Goal: Navigation & Orientation: Find specific page/section

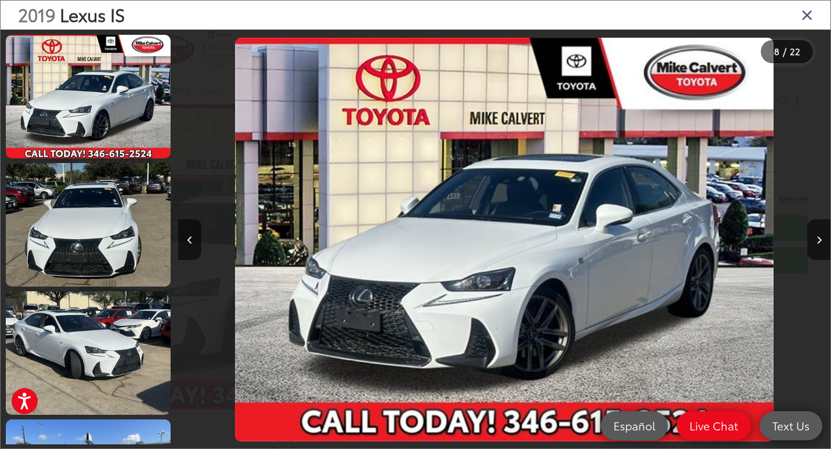
scroll to position [0, 4568]
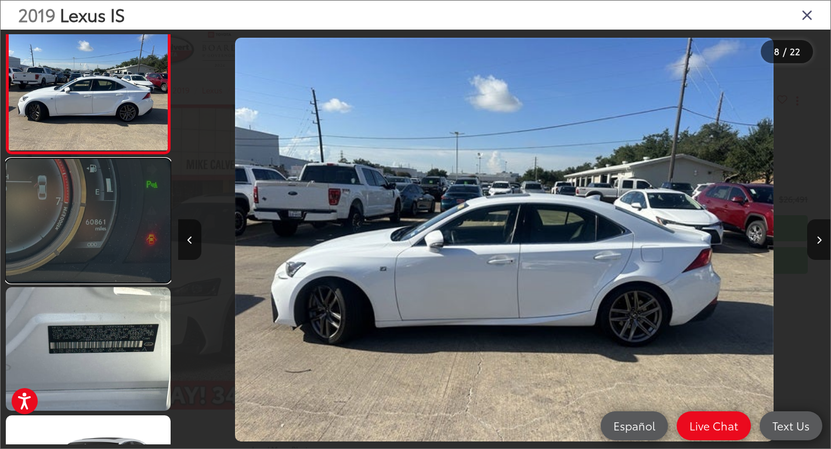
click at [134, 230] on link at bounding box center [88, 221] width 165 height 124
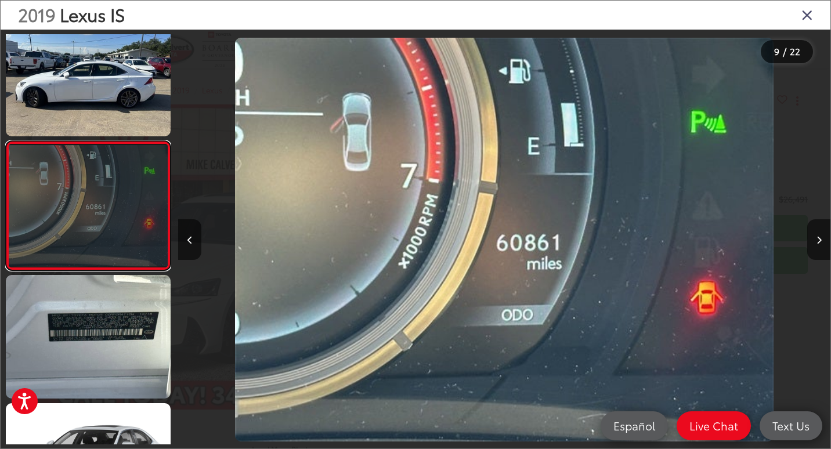
scroll to position [978, 0]
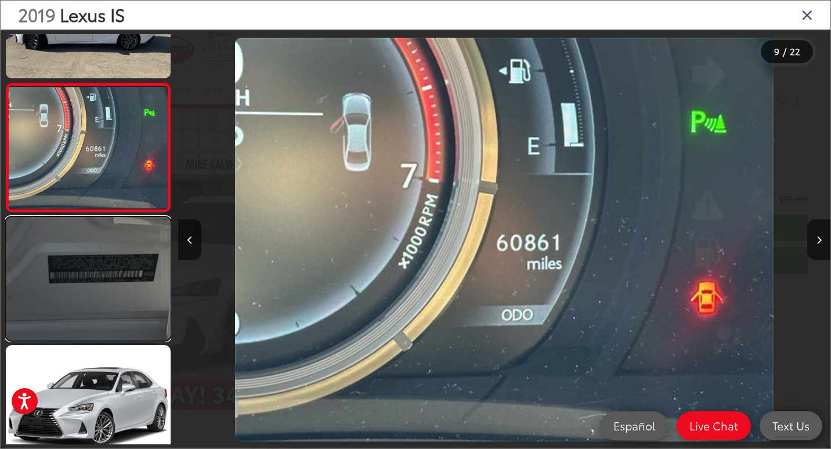
click at [90, 243] on link at bounding box center [88, 279] width 165 height 124
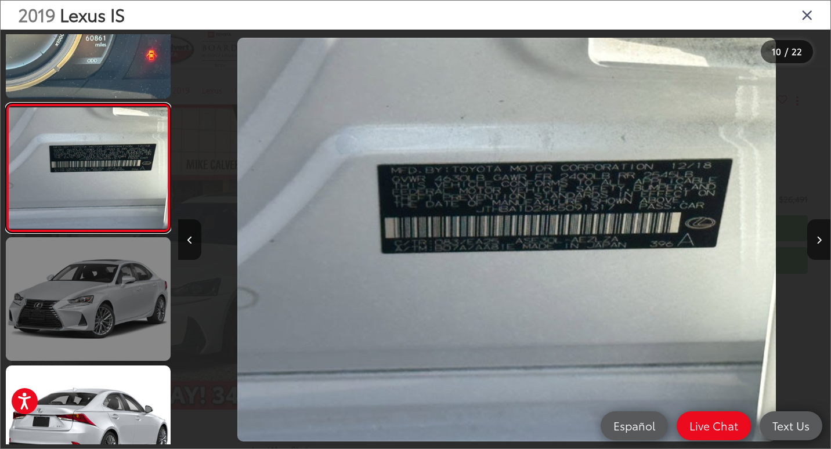
scroll to position [1106, 0]
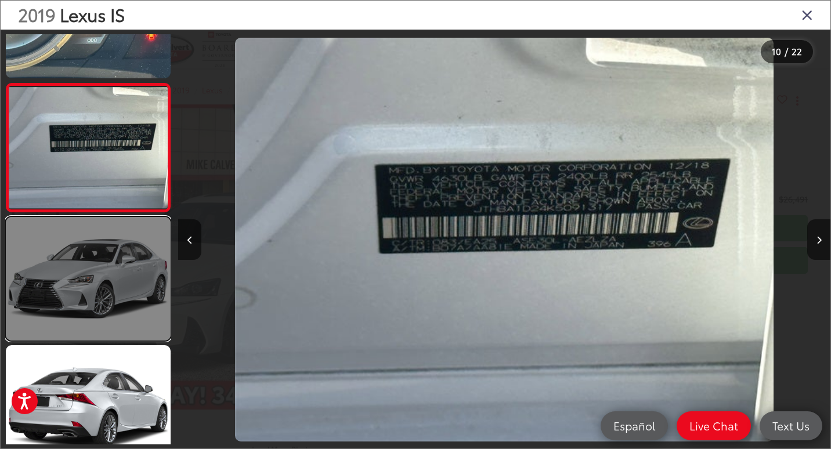
click at [91, 268] on link at bounding box center [88, 279] width 165 height 124
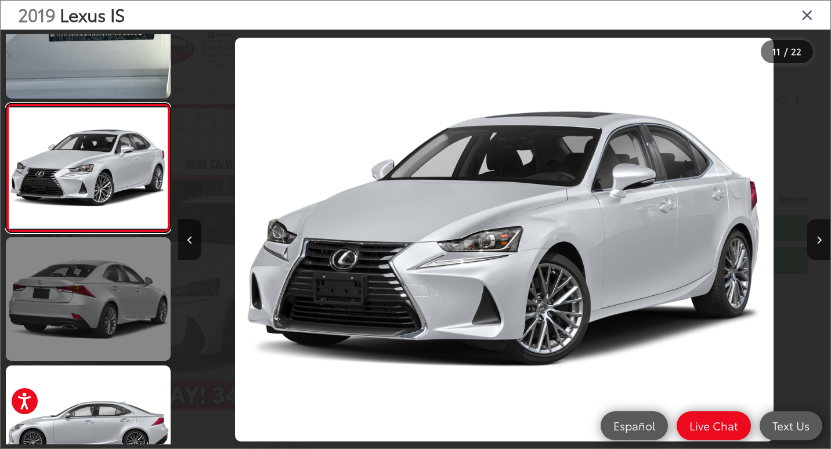
scroll to position [1235, 0]
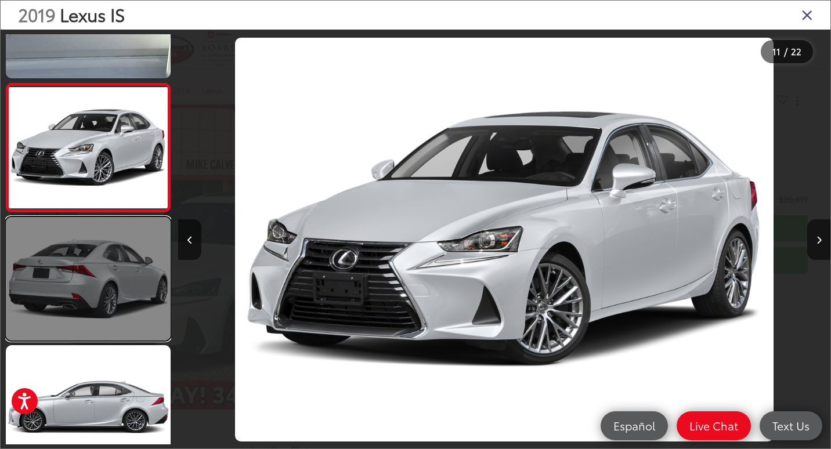
click at [87, 293] on link at bounding box center [88, 279] width 165 height 124
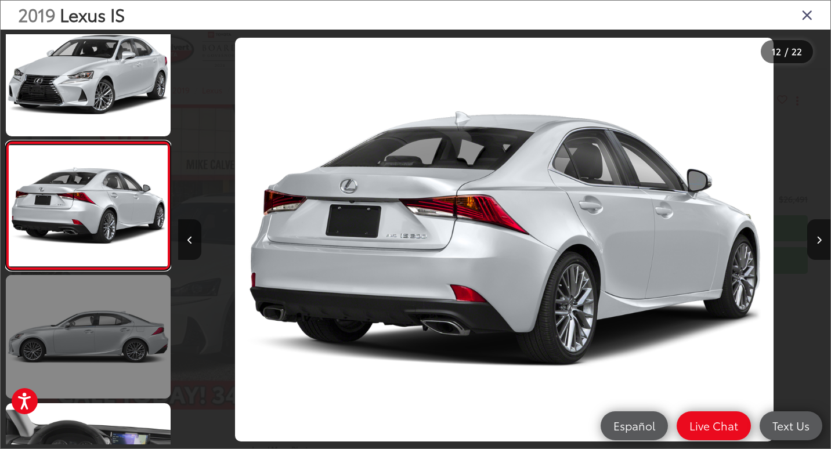
scroll to position [1363, 0]
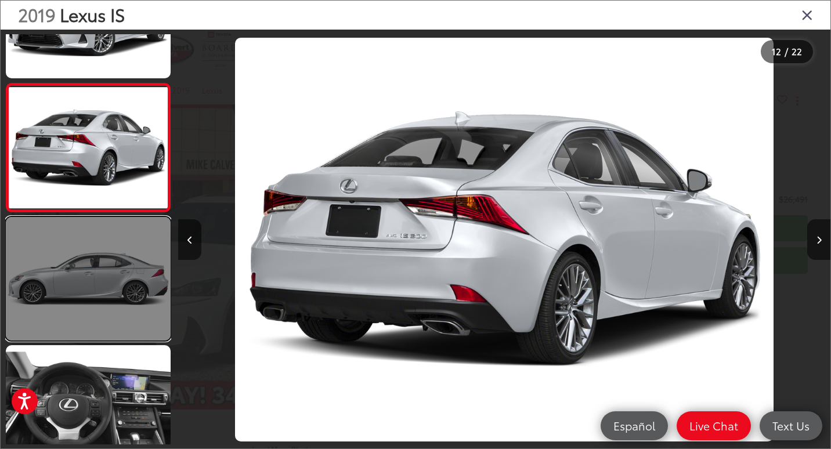
click at [103, 273] on link at bounding box center [88, 279] width 165 height 124
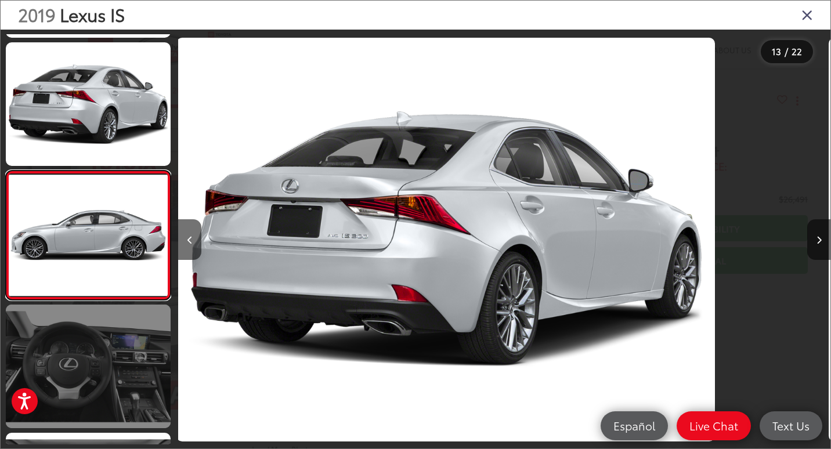
scroll to position [1433, 0]
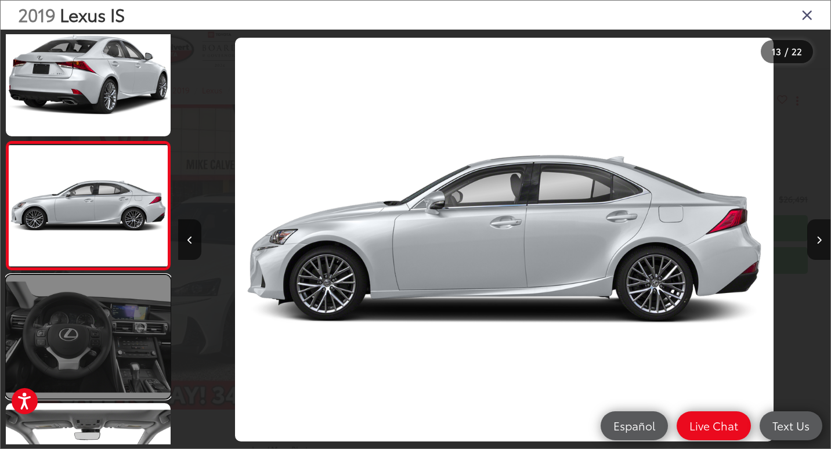
click at [99, 318] on link at bounding box center [88, 337] width 165 height 124
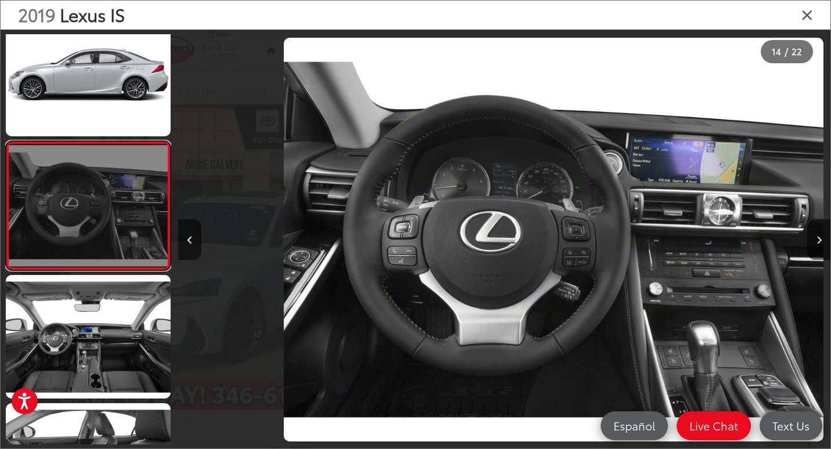
scroll to position [0, 8483]
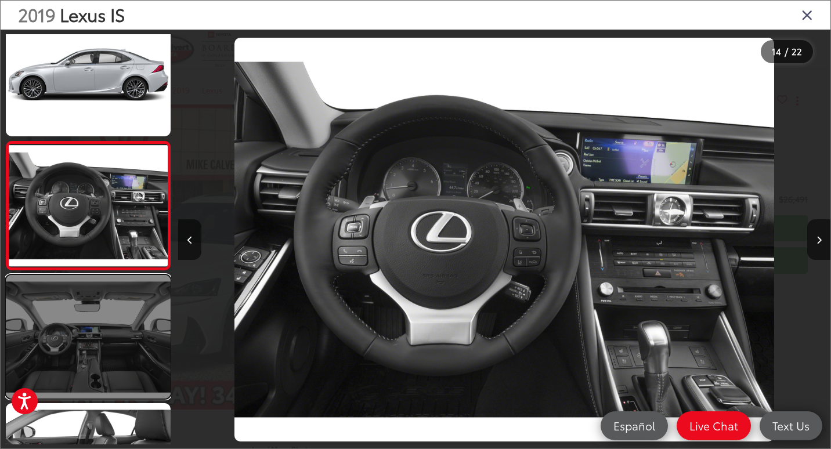
click at [101, 311] on link at bounding box center [88, 337] width 165 height 124
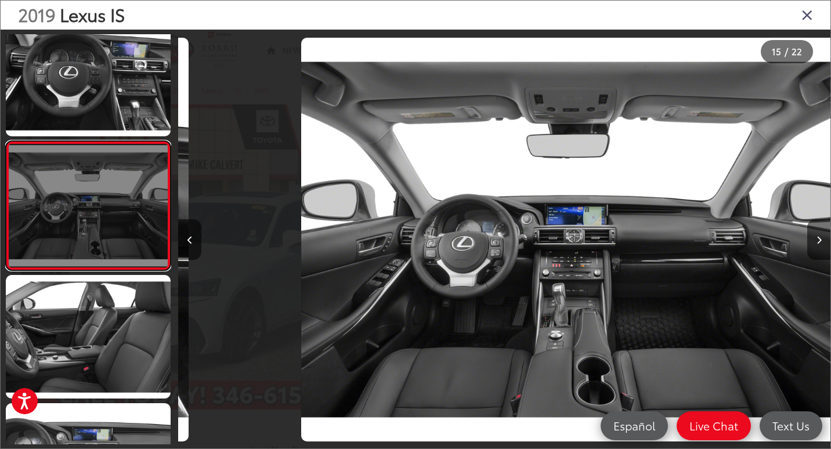
scroll to position [0, 9135]
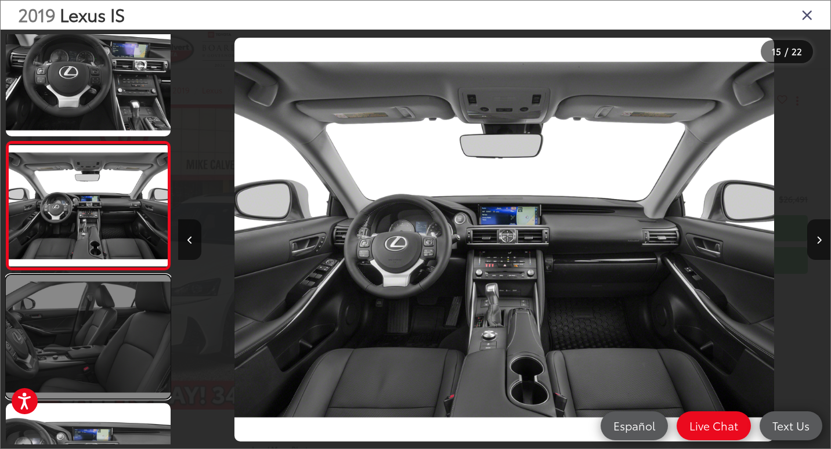
click at [99, 322] on link at bounding box center [88, 337] width 165 height 124
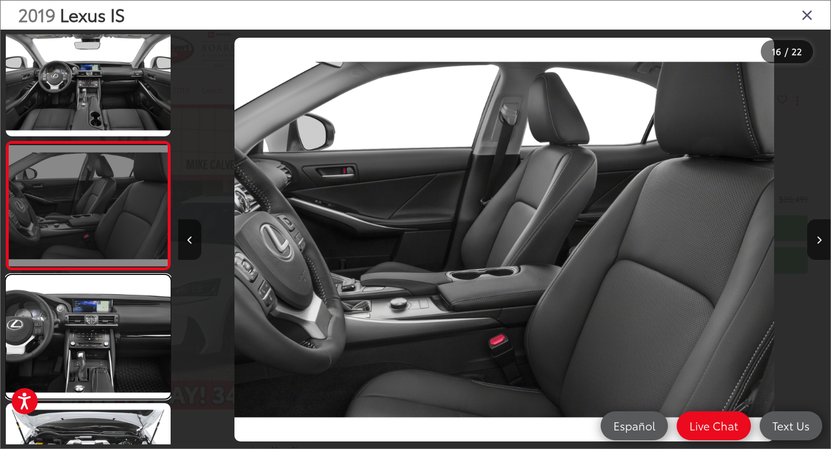
click at [99, 322] on link at bounding box center [88, 337] width 165 height 124
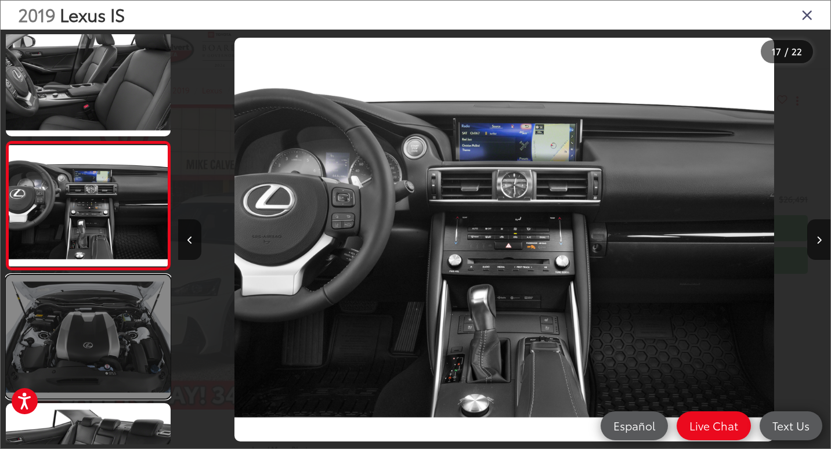
click at [109, 331] on link at bounding box center [88, 337] width 165 height 124
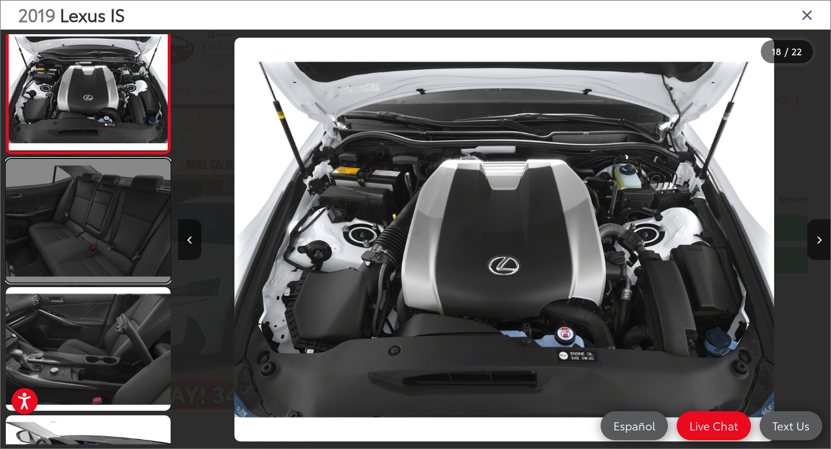
click at [85, 226] on link at bounding box center [88, 221] width 165 height 124
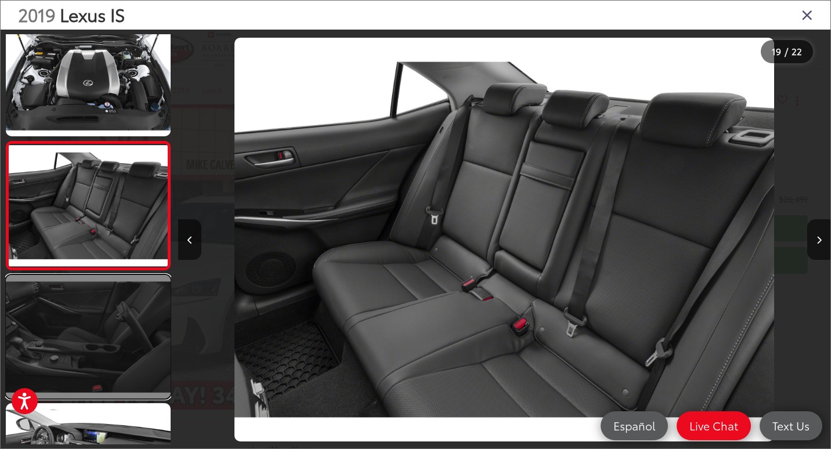
click at [92, 317] on link at bounding box center [88, 337] width 165 height 124
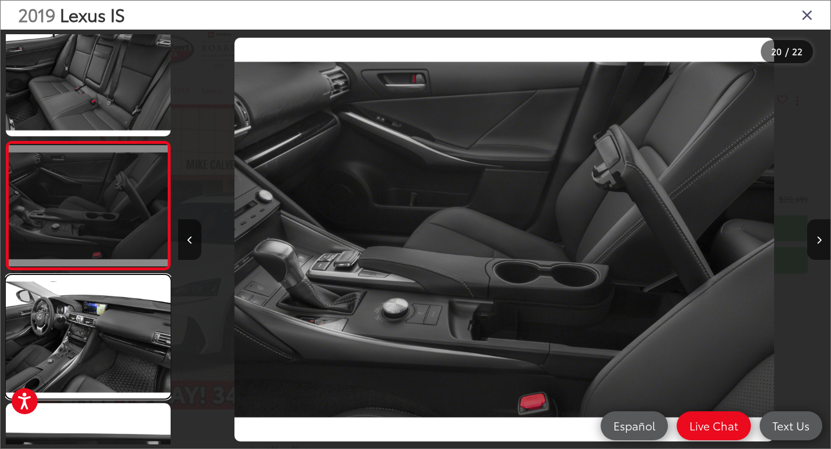
click at [92, 317] on link at bounding box center [88, 337] width 165 height 124
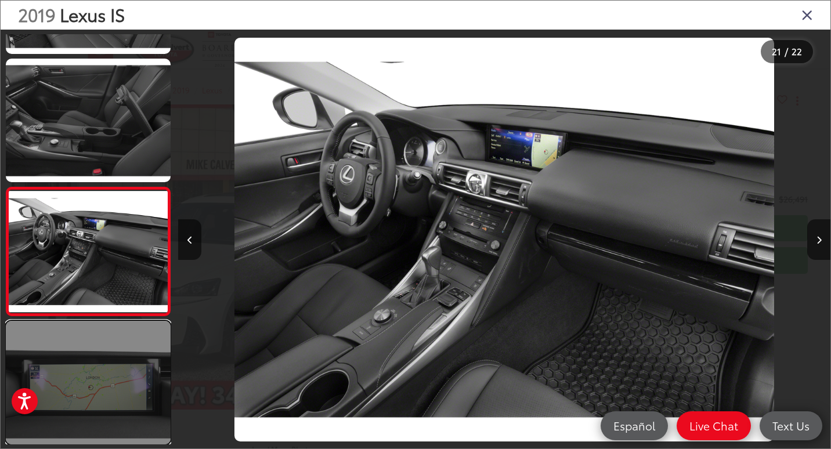
click at [52, 348] on link at bounding box center [88, 383] width 165 height 124
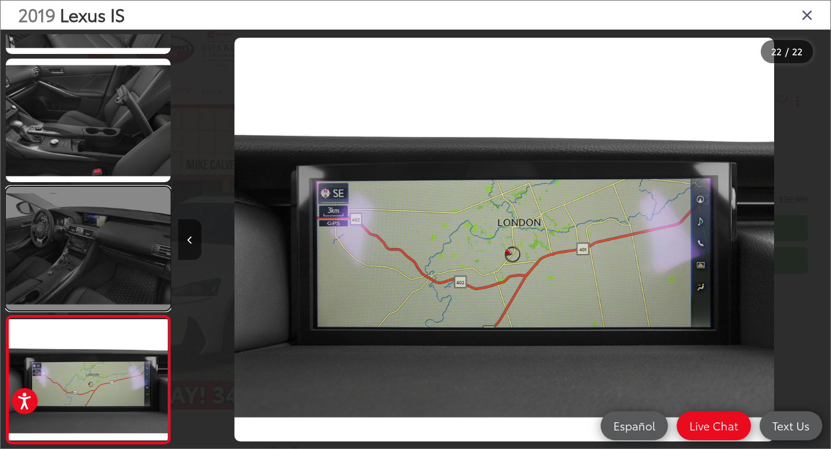
click at [122, 260] on link at bounding box center [88, 249] width 165 height 124
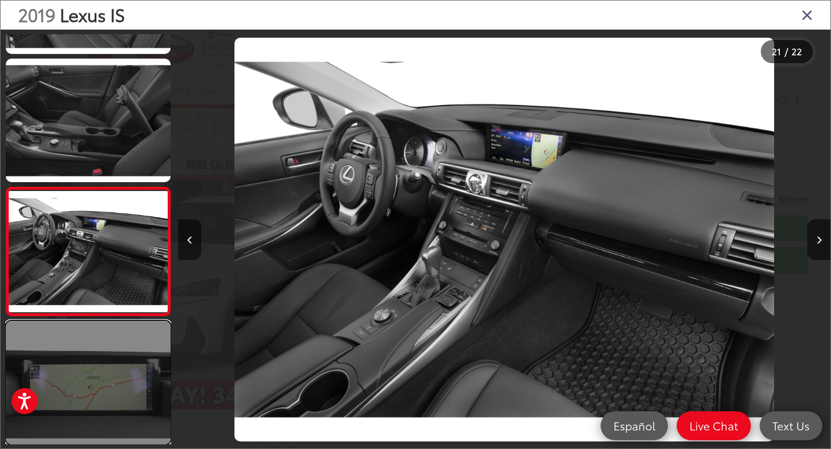
click at [63, 401] on link at bounding box center [88, 383] width 165 height 124
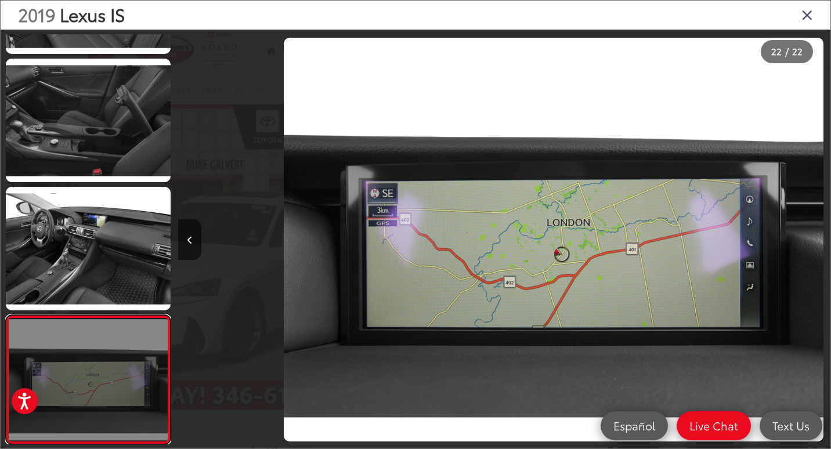
scroll to position [0, 13703]
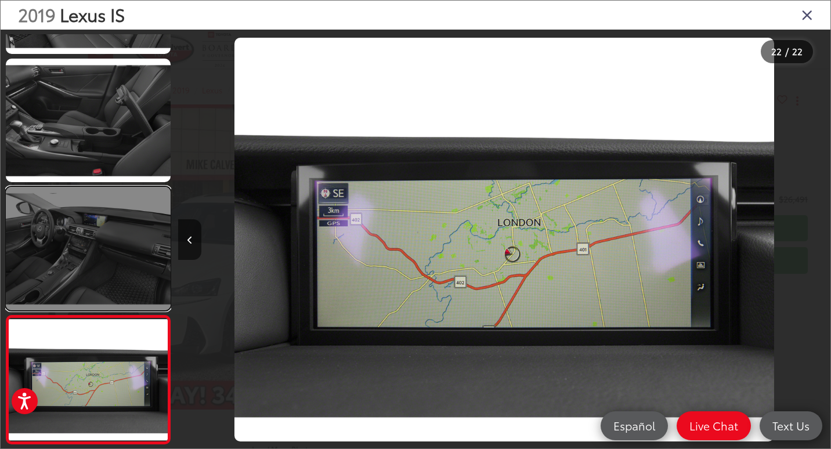
click at [71, 254] on link at bounding box center [88, 249] width 165 height 124
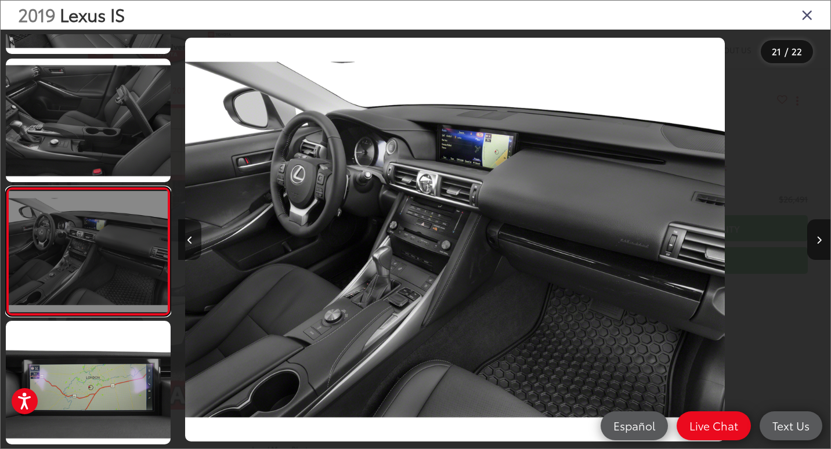
scroll to position [0, 13050]
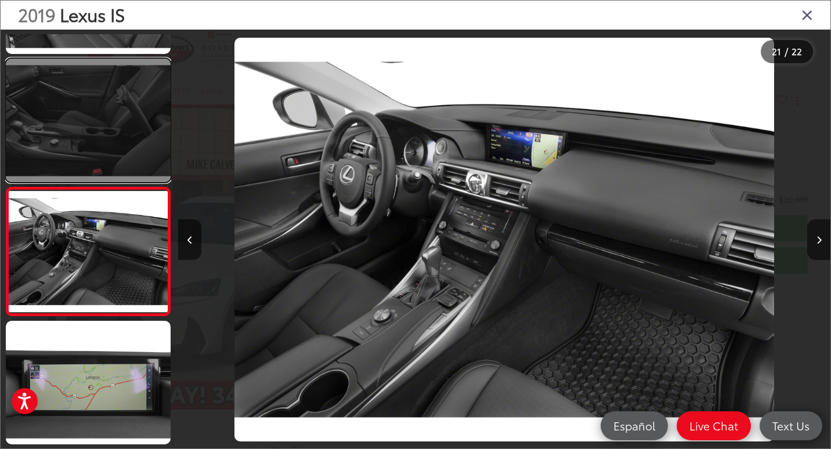
click at [106, 142] on link at bounding box center [88, 121] width 165 height 124
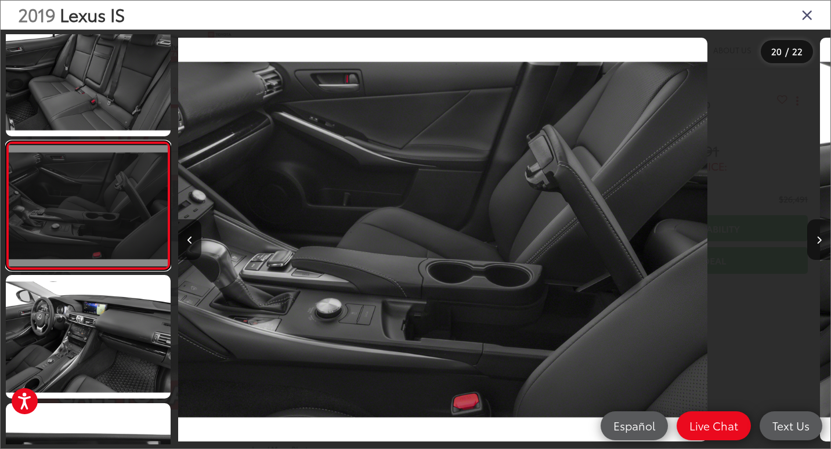
scroll to position [0, 12398]
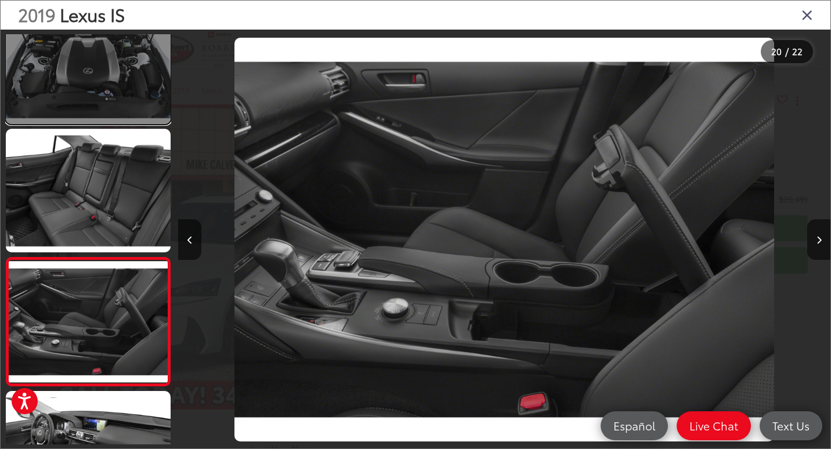
click at [99, 114] on link at bounding box center [88, 63] width 165 height 124
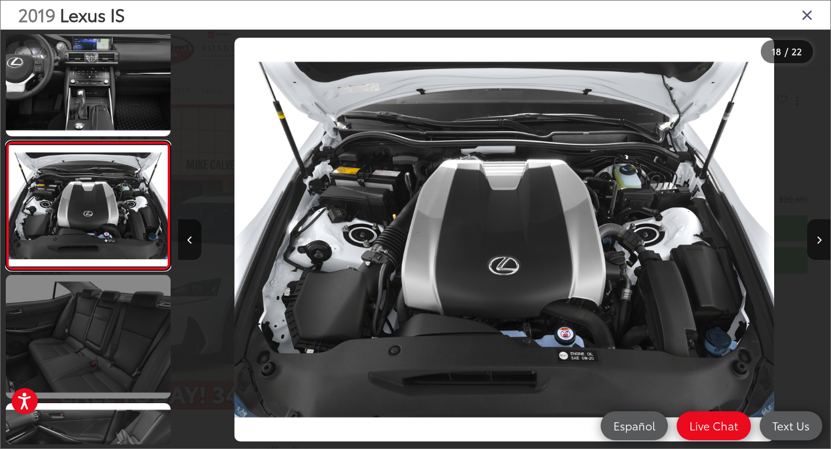
scroll to position [2017, 0]
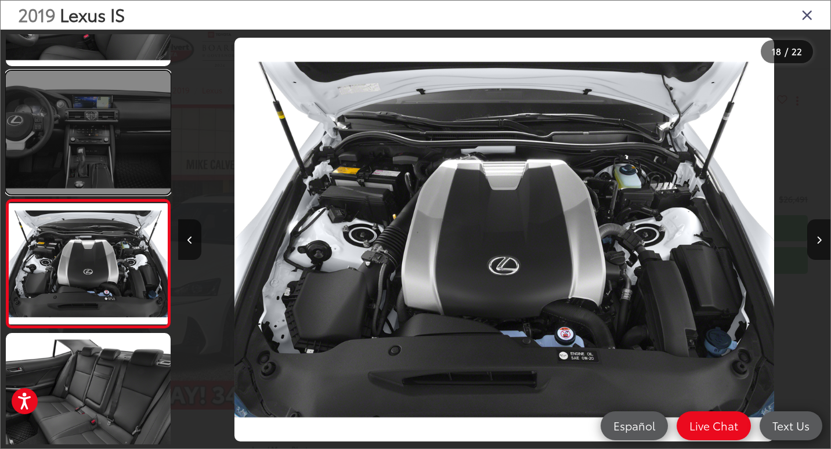
click at [71, 159] on link at bounding box center [88, 133] width 165 height 124
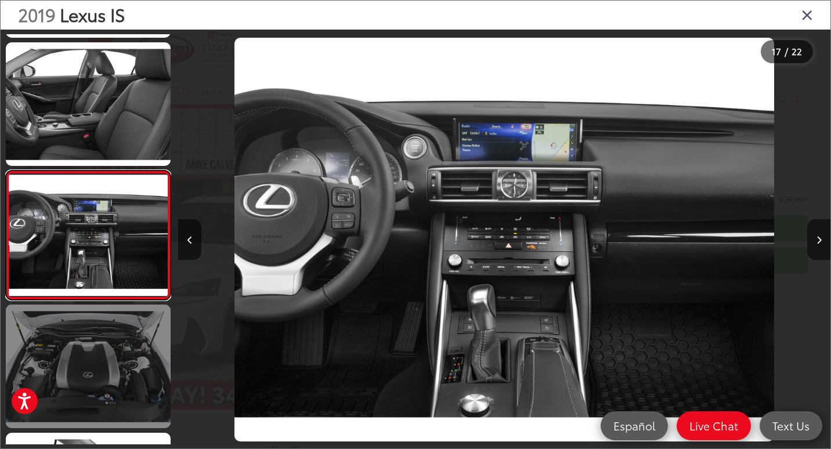
scroll to position [1830, 0]
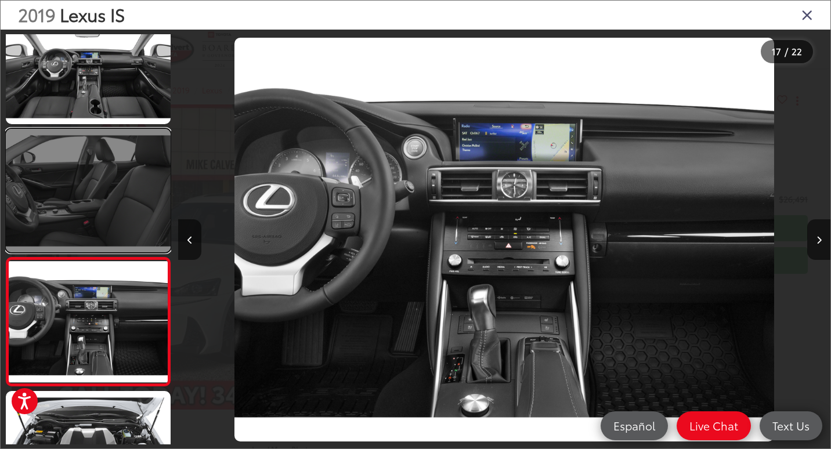
click at [91, 196] on link at bounding box center [88, 191] width 165 height 124
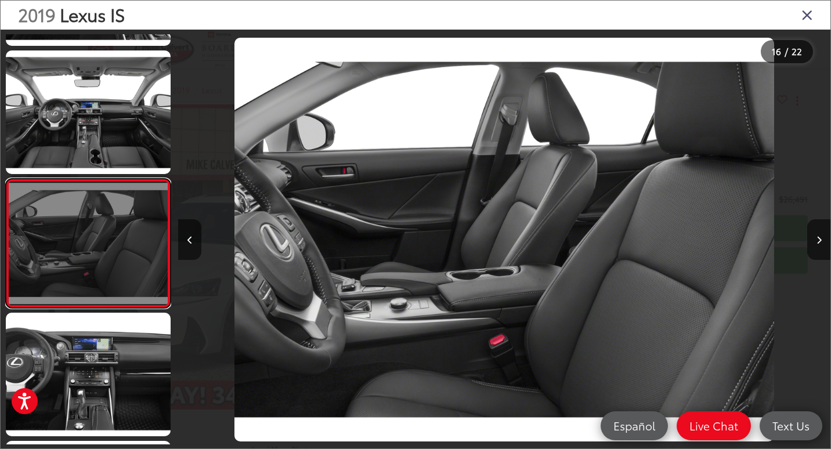
scroll to position [1760, 0]
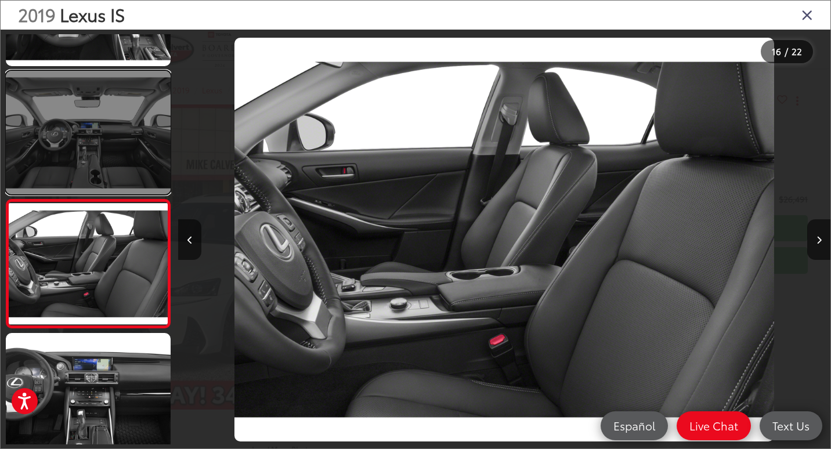
click at [90, 175] on link at bounding box center [88, 133] width 165 height 124
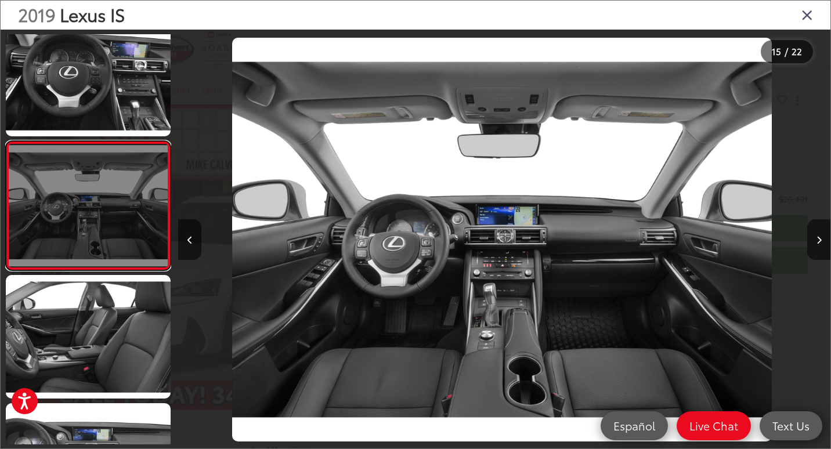
scroll to position [0, 9135]
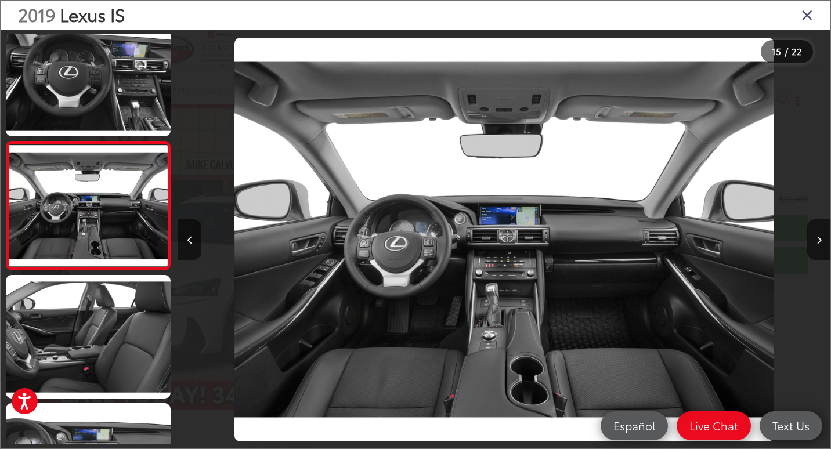
click at [69, 137] on div at bounding box center [88, 239] width 166 height 410
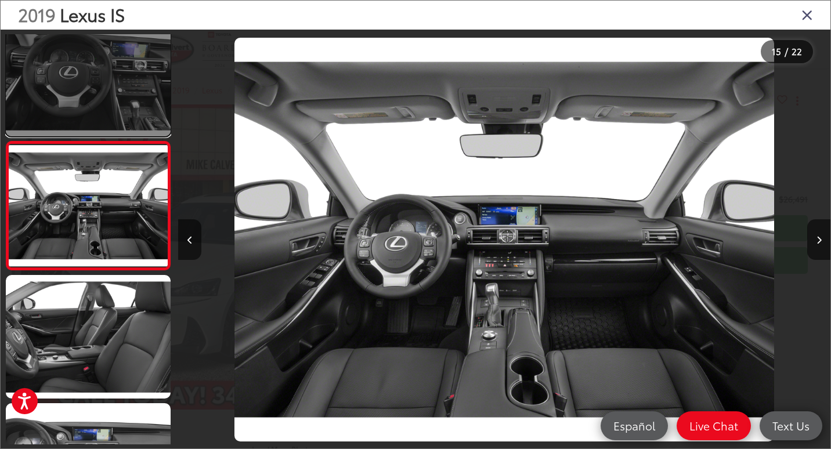
click at [68, 101] on link at bounding box center [88, 75] width 165 height 124
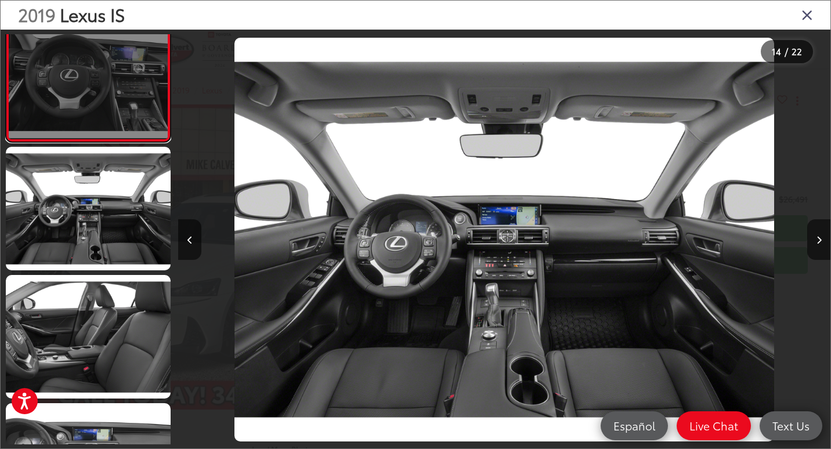
scroll to position [0, 8930]
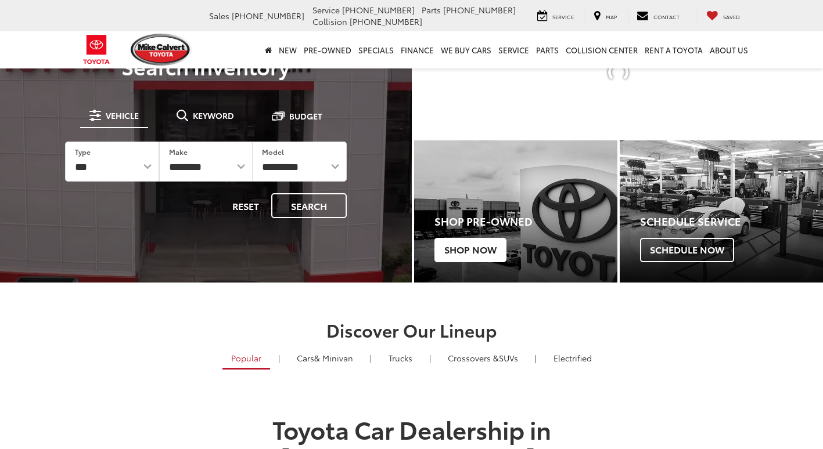
scroll to position [58, 0]
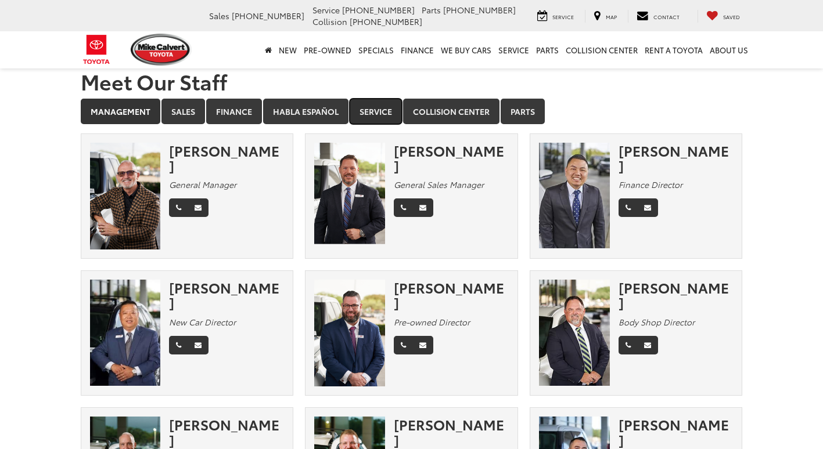
click at [377, 117] on link "Service" at bounding box center [375, 112] width 52 height 26
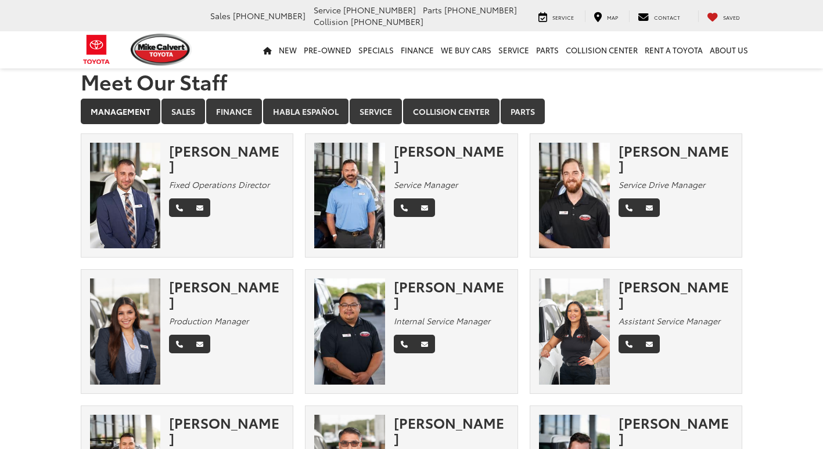
click at [635, 147] on div "James Bagwell" at bounding box center [675, 158] width 115 height 31
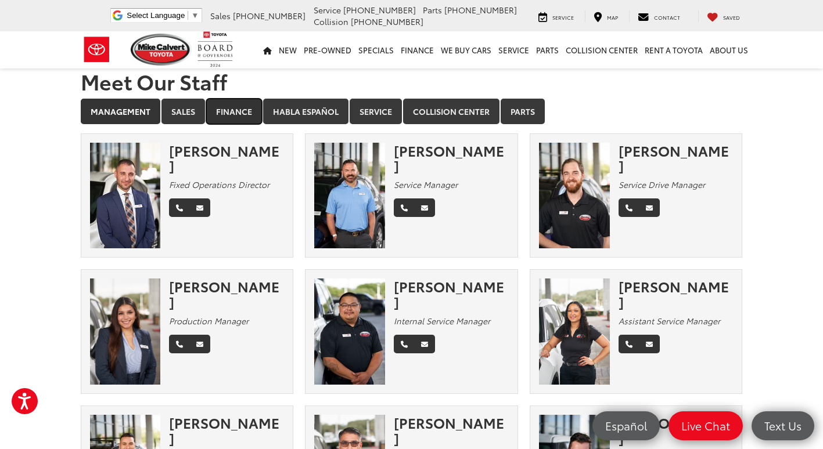
click at [236, 116] on link "Finance" at bounding box center [234, 112] width 56 height 26
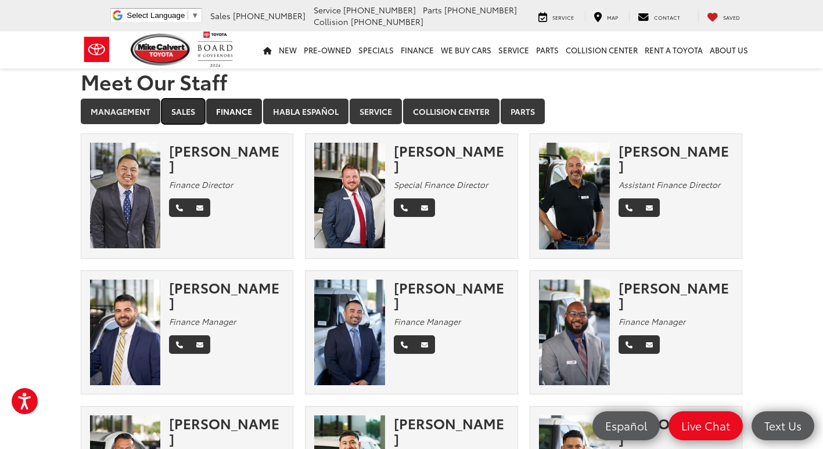
click at [172, 110] on link "Sales" at bounding box center [183, 112] width 44 height 26
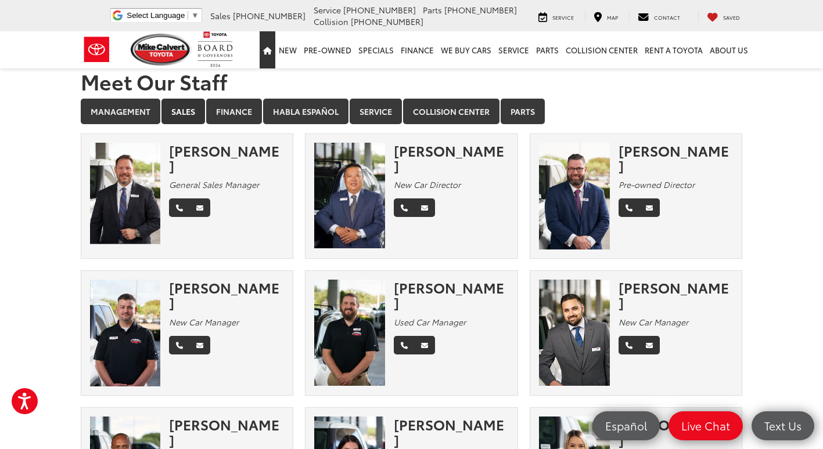
click at [275, 47] on link "Home" at bounding box center [267, 49] width 16 height 37
